Goal: Transaction & Acquisition: Download file/media

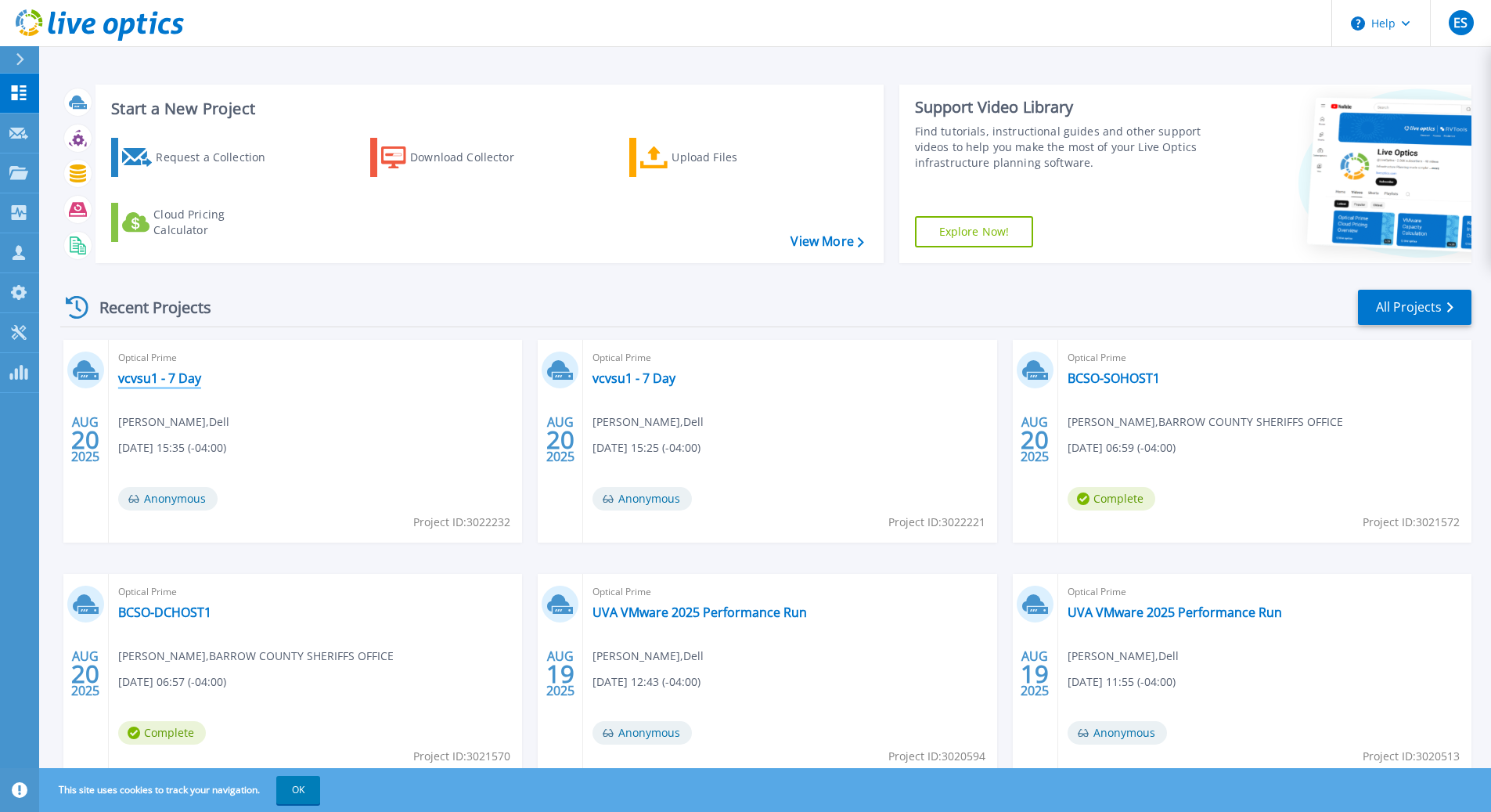
click at [175, 384] on link "vcvsu1 - 7 Day" at bounding box center [160, 378] width 83 height 15
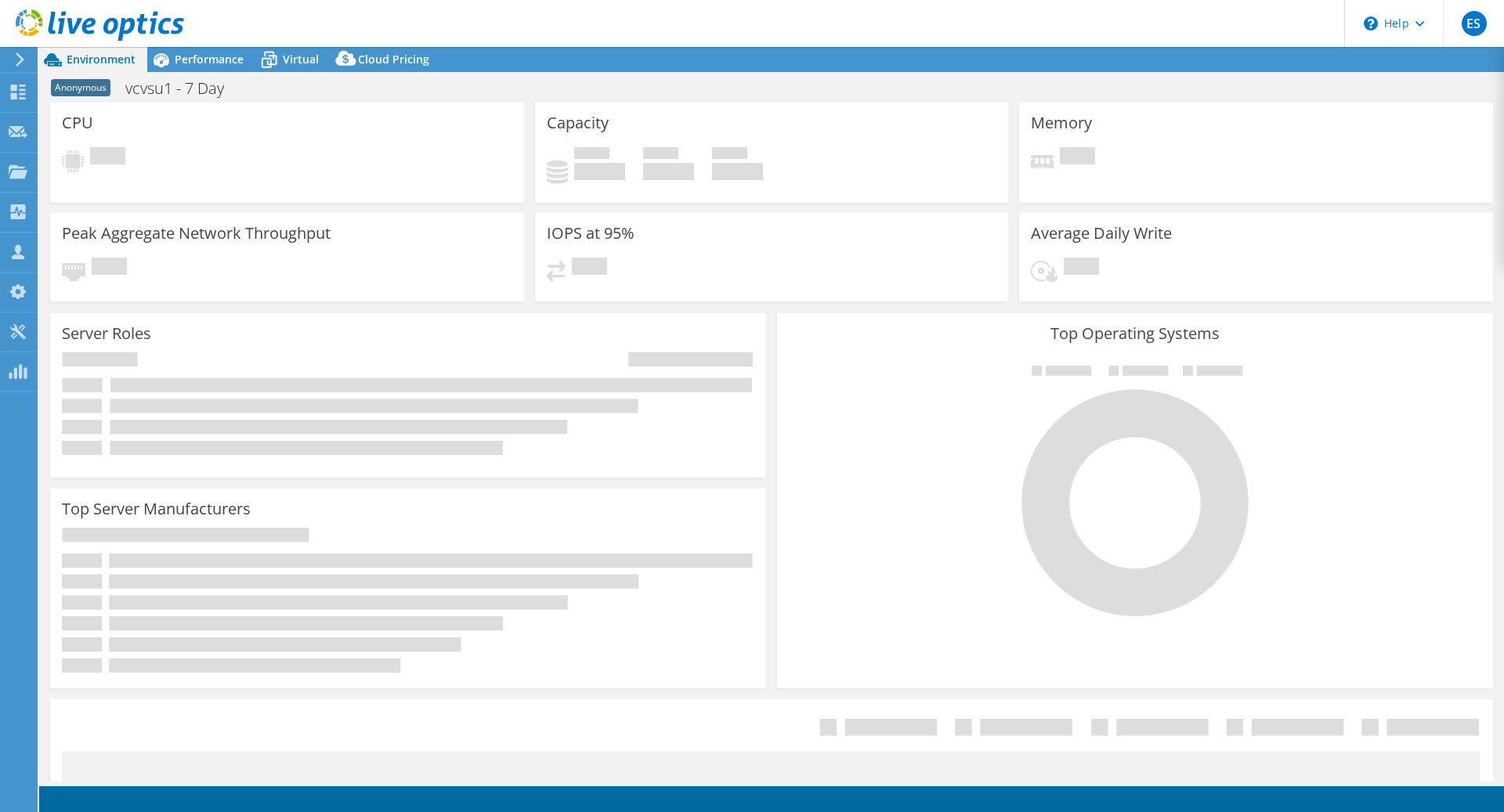
select select "USD"
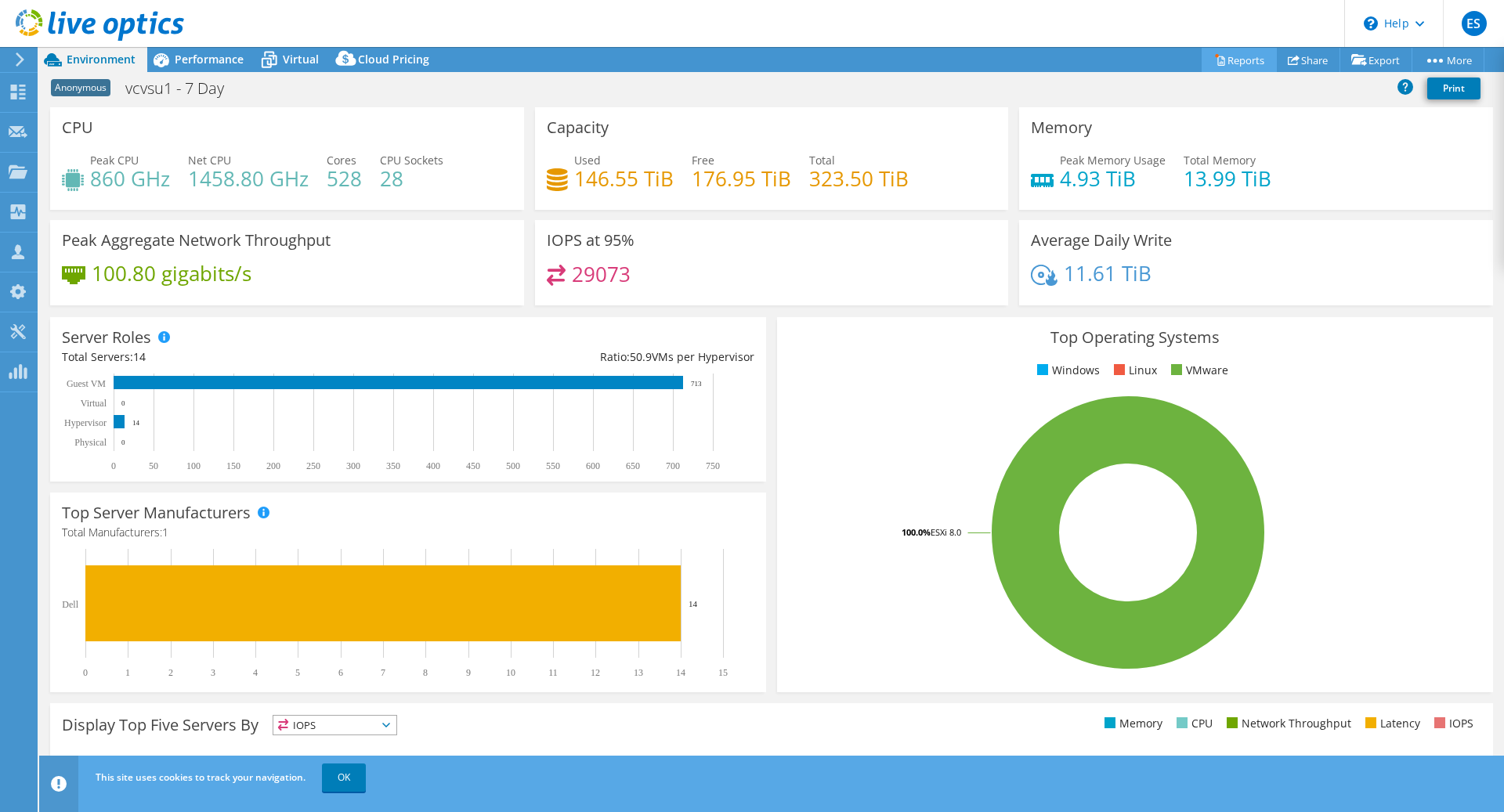
click at [1228, 62] on link "Reports" at bounding box center [1239, 59] width 76 height 24
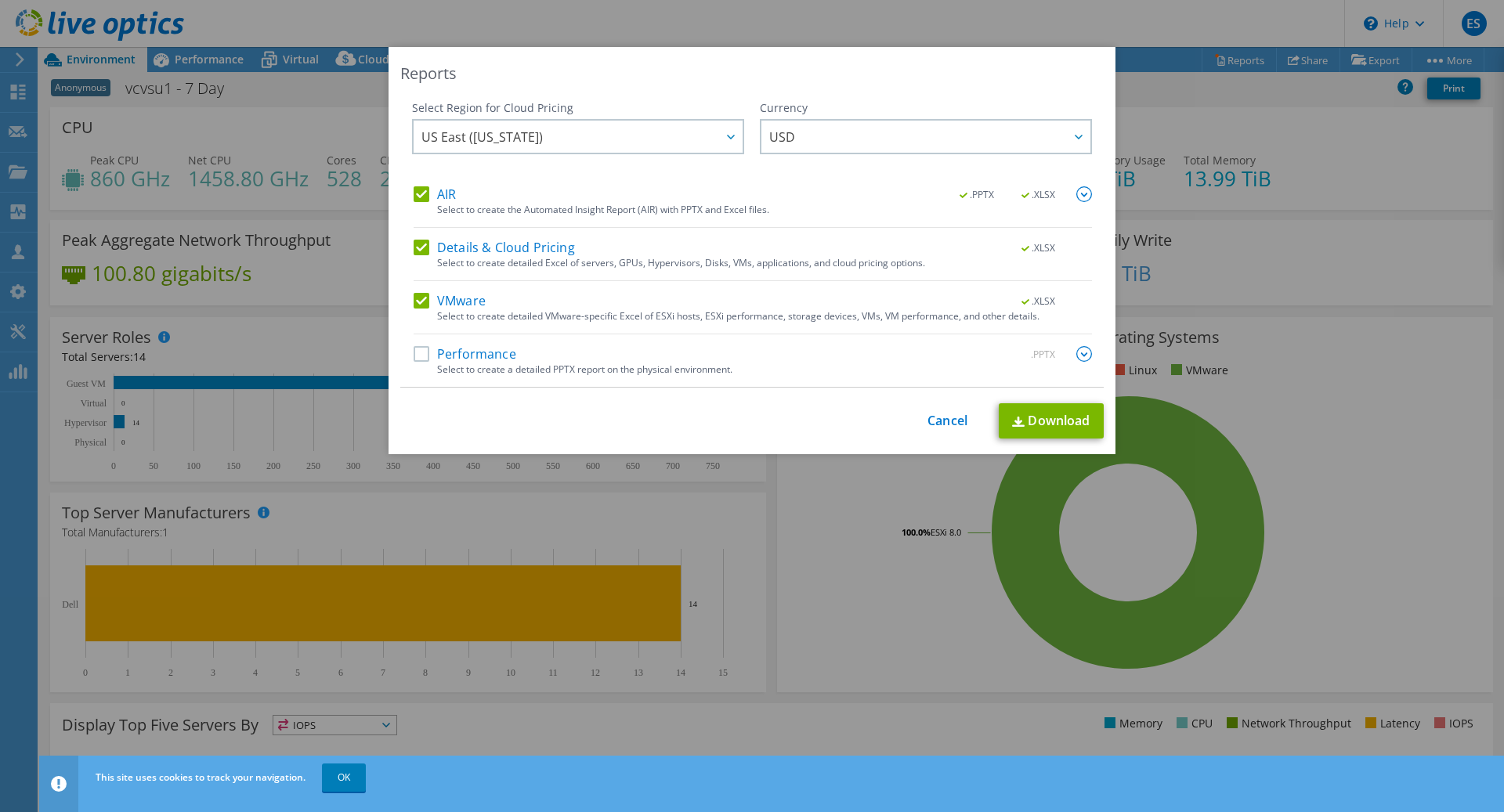
click at [413, 196] on label "AIR" at bounding box center [434, 194] width 42 height 15
click at [0, 0] on input "AIR" at bounding box center [0, 0] width 0 height 0
click at [414, 249] on label "Details & Cloud Pricing" at bounding box center [494, 247] width 162 height 15
click at [0, 0] on input "Details & Cloud Pricing" at bounding box center [0, 0] width 0 height 0
click at [1047, 417] on link "Download" at bounding box center [1051, 421] width 105 height 35
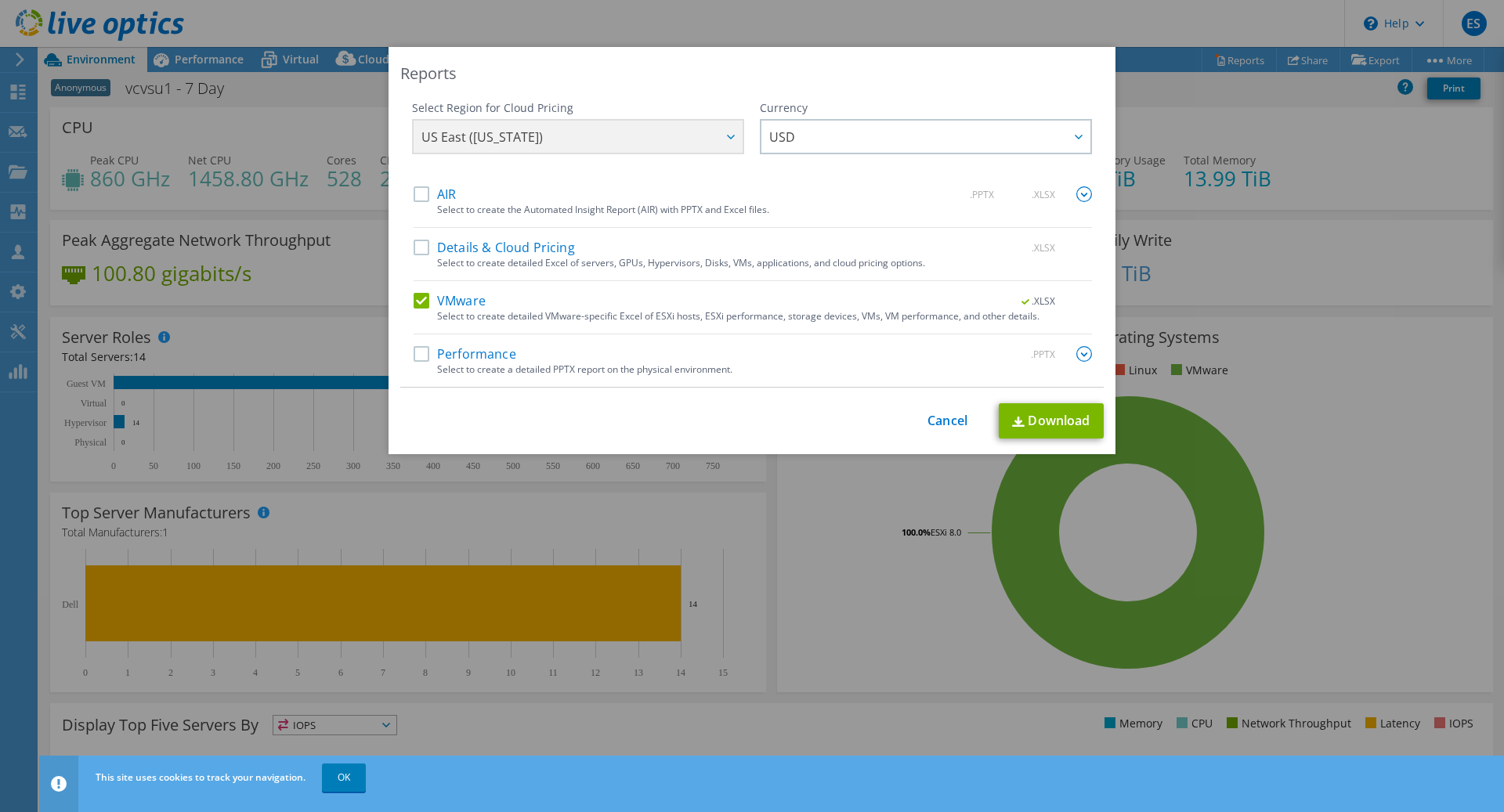
click at [940, 79] on div "Reports" at bounding box center [751, 73] width 703 height 22
click at [940, 425] on link "Cancel" at bounding box center [947, 421] width 40 height 15
